Goal: Task Accomplishment & Management: Use online tool/utility

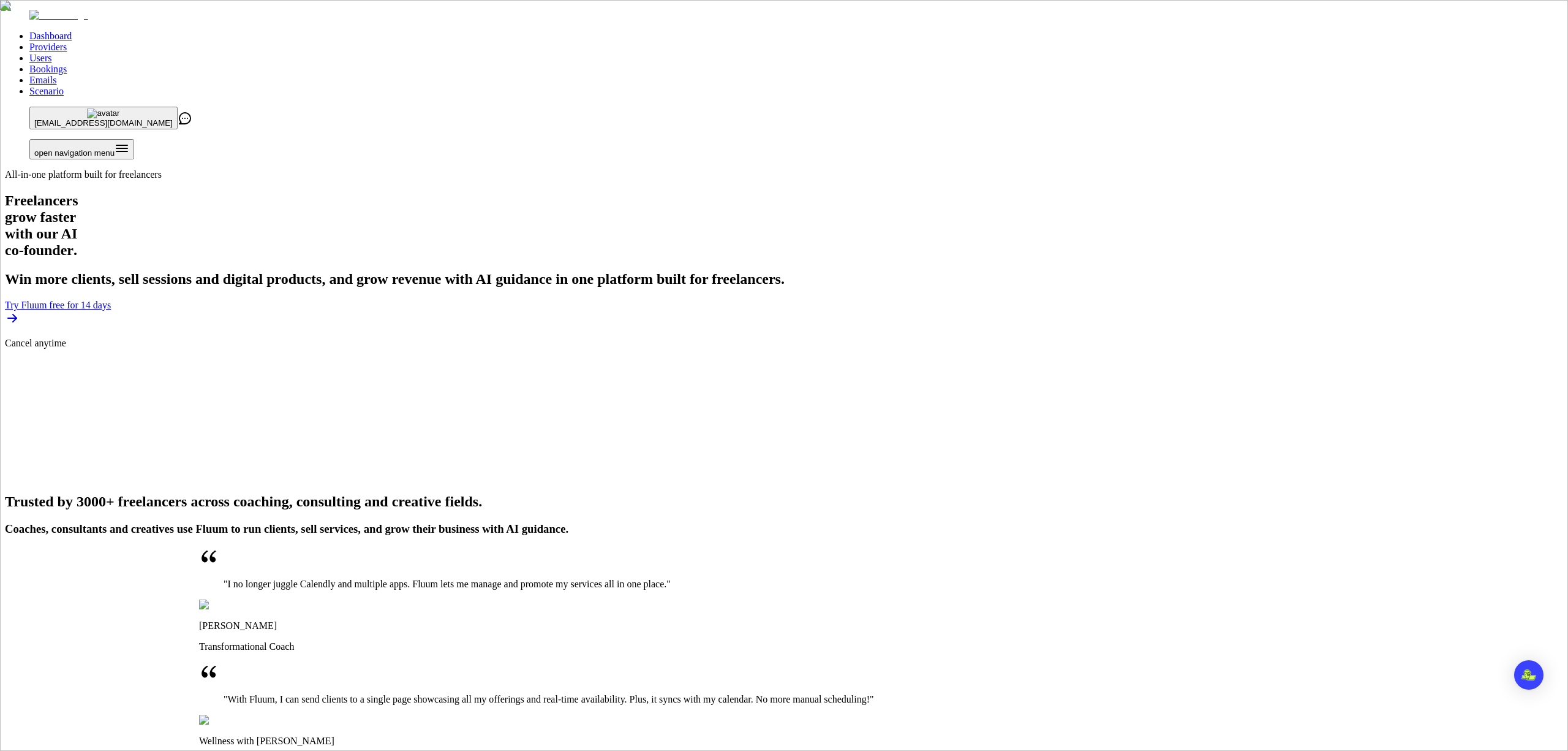
click at [67, 42] on link "Providers" at bounding box center [48, 47] width 38 height 11
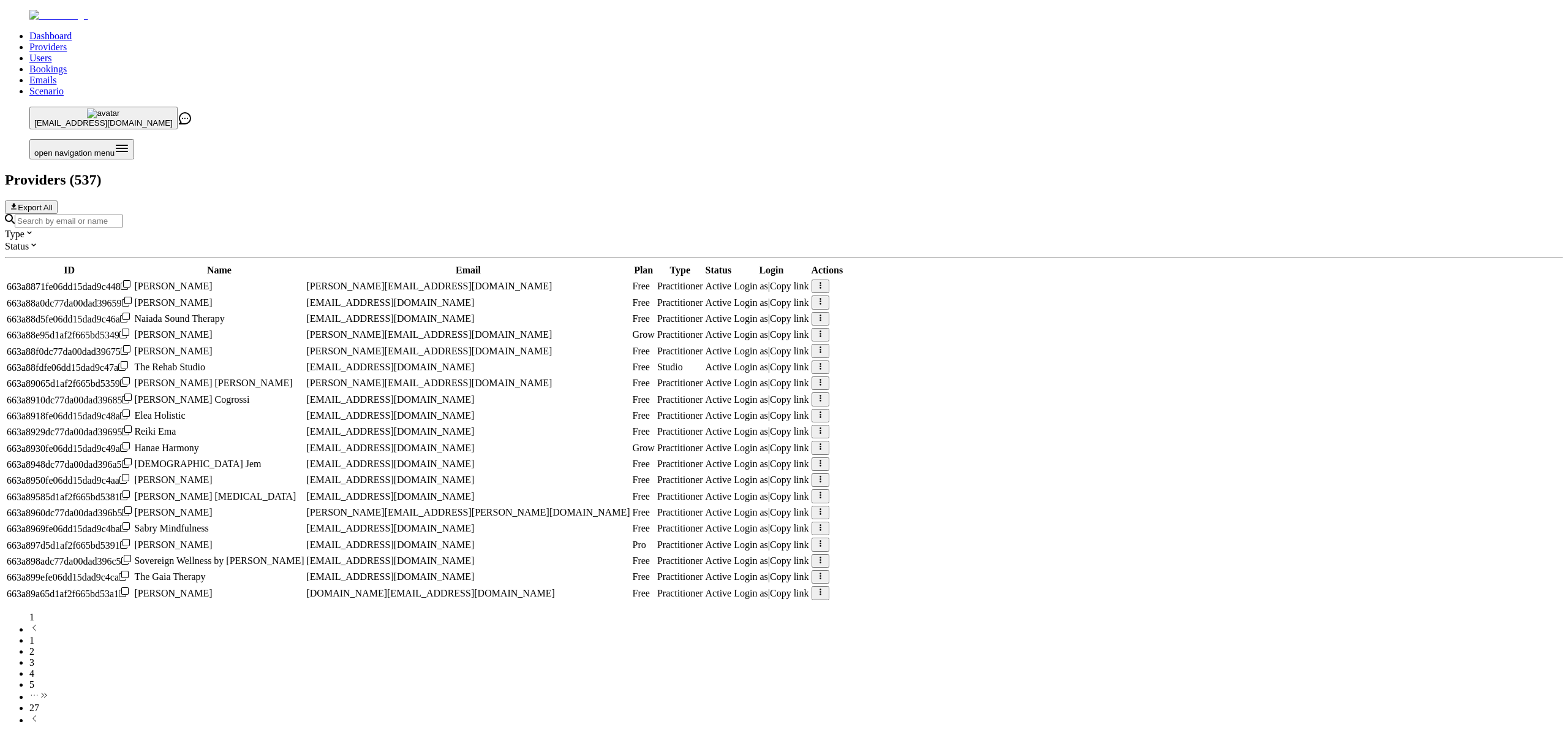
click at [123, 214] on input "Search by email or name" at bounding box center [69, 220] width 109 height 13
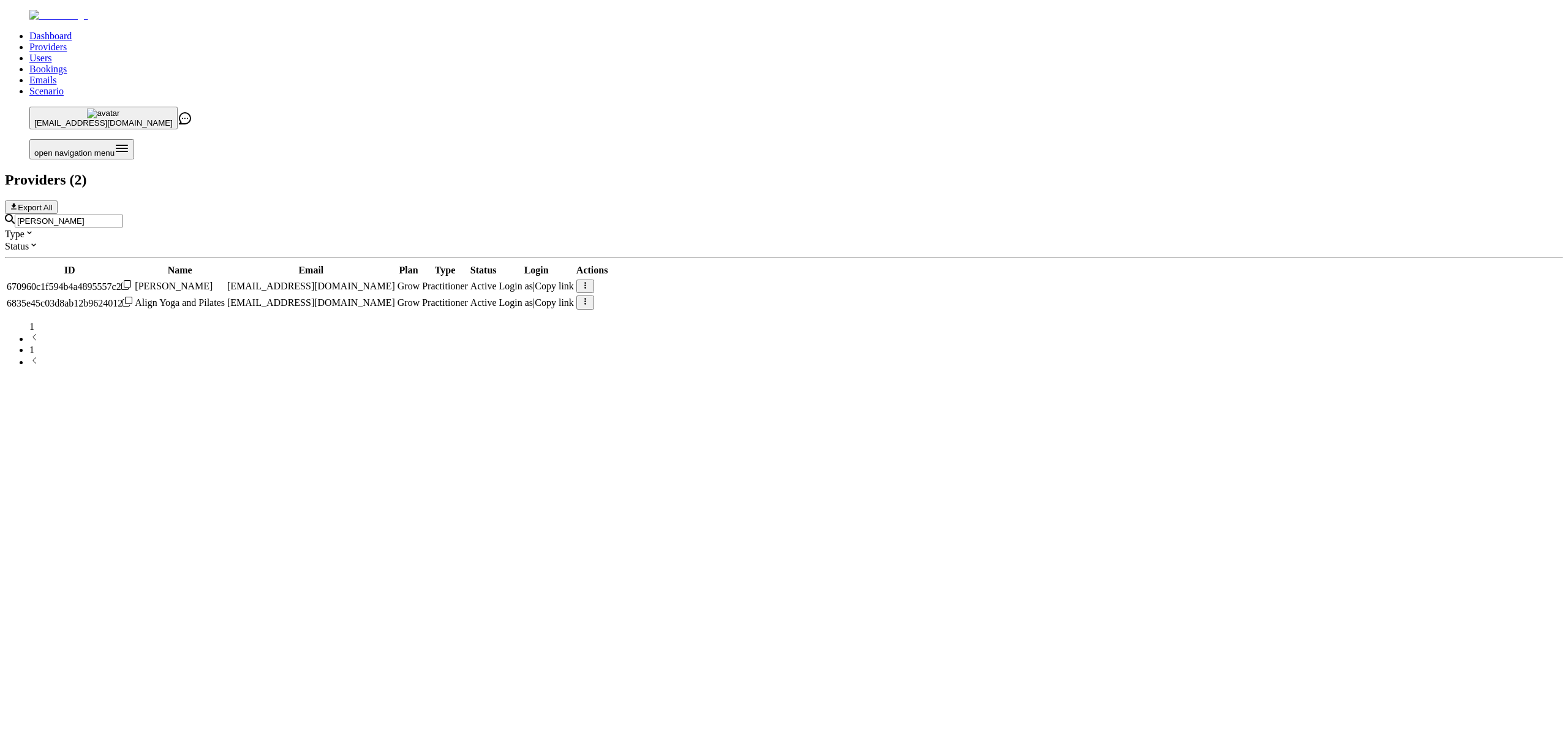
type input "[PERSON_NAME]"
click at [533, 297] on span "Login as" at bounding box center [516, 302] width 34 height 11
click at [64, 85] on link "Scenario" at bounding box center [46, 90] width 34 height 11
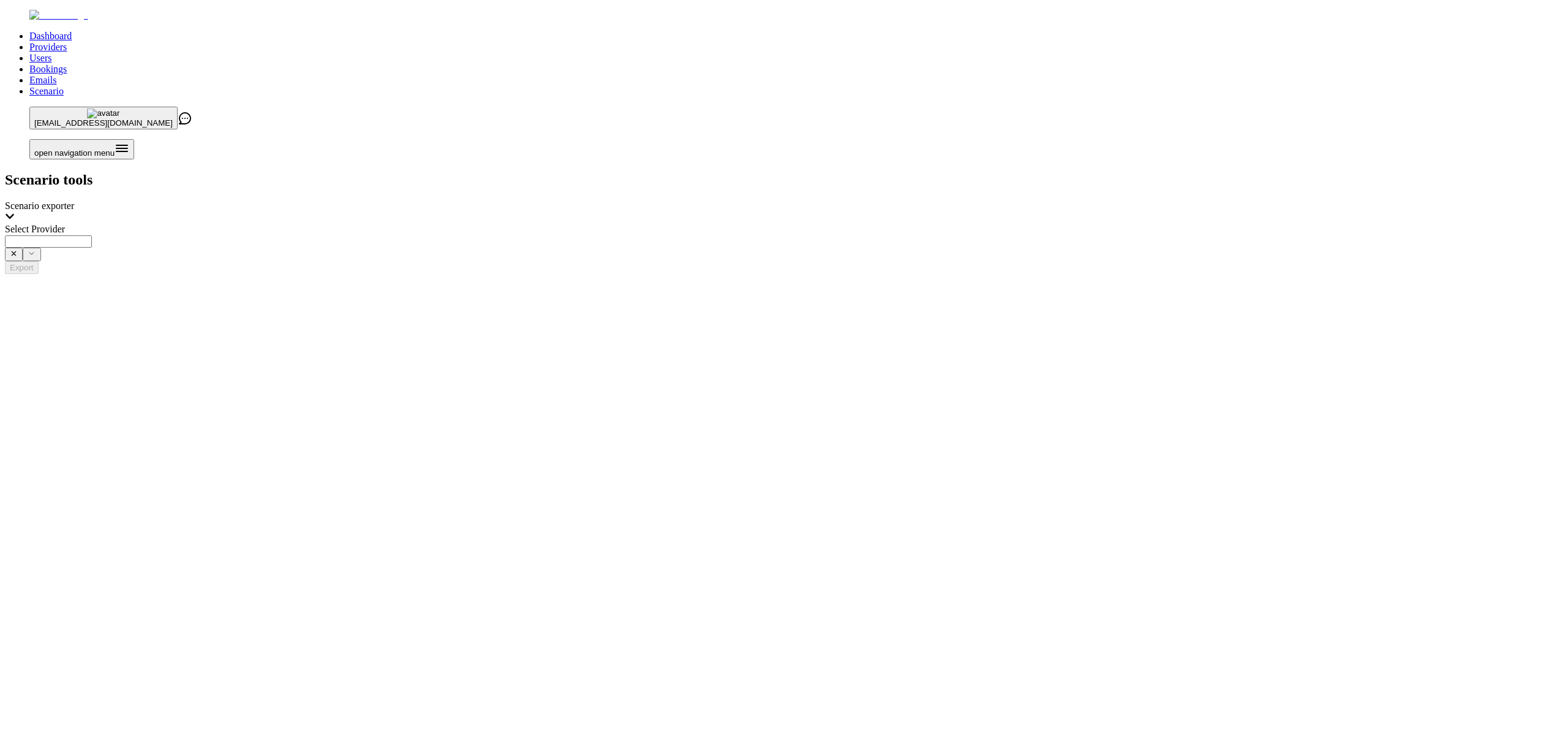
click at [92, 236] on input "Select Provider" at bounding box center [48, 242] width 87 height 13
type input "**********"
click at [39, 261] on button "Export" at bounding box center [21, 267] width 34 height 13
